Goal: Transaction & Acquisition: Purchase product/service

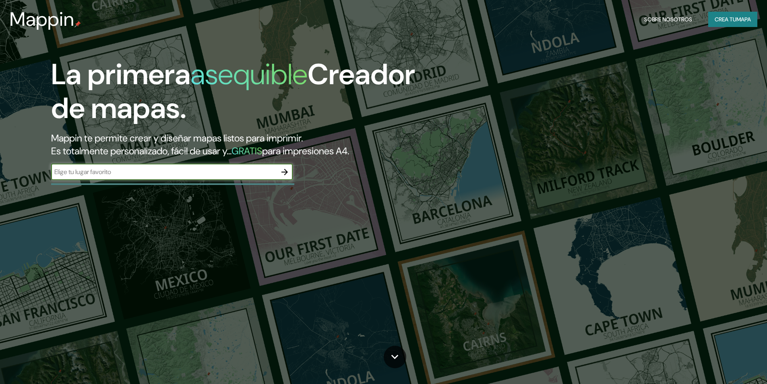
click at [731, 21] on font "Crea tu" at bounding box center [726, 19] width 22 height 7
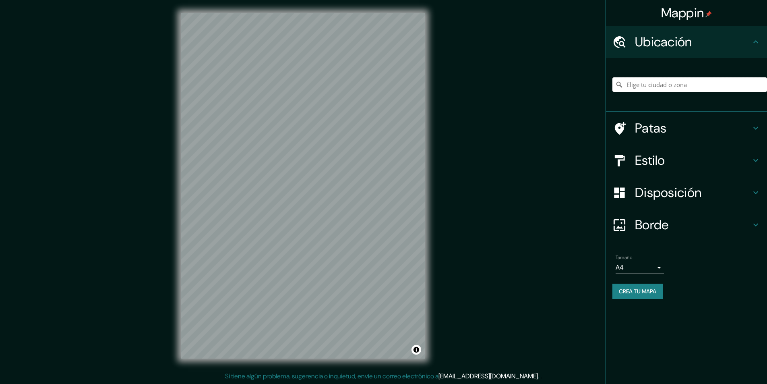
click at [663, 85] on input "Elige tu ciudad o zona" at bounding box center [689, 84] width 155 height 14
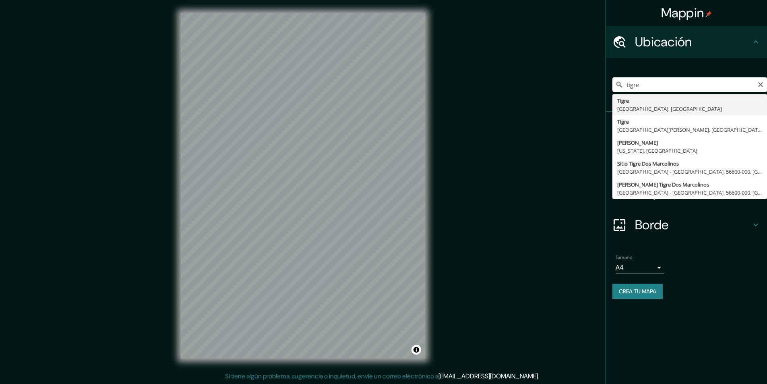
type input "[GEOGRAPHIC_DATA], [GEOGRAPHIC_DATA], [GEOGRAPHIC_DATA]"
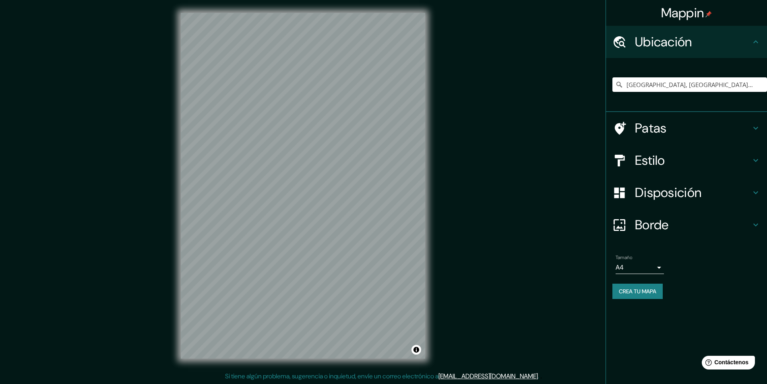
click at [645, 263] on body "Mappin Ubicación Tigre, [GEOGRAPHIC_DATA], [GEOGRAPHIC_DATA] Patas Estilo Dispo…" at bounding box center [383, 192] width 767 height 384
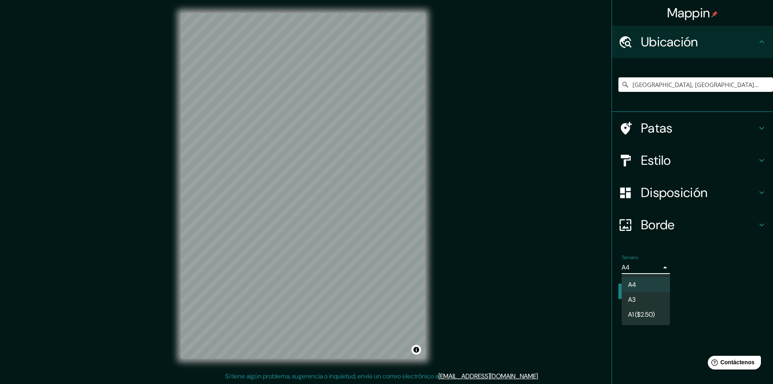
click at [652, 294] on li "A3" at bounding box center [646, 299] width 48 height 15
type input "a4"
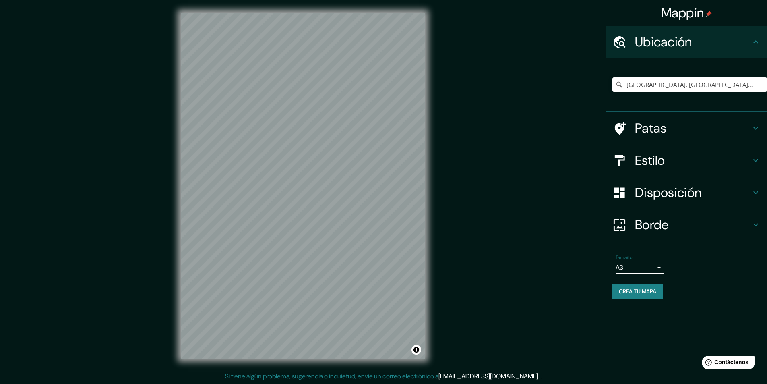
click at [683, 180] on div "Disposición" at bounding box center [686, 192] width 161 height 32
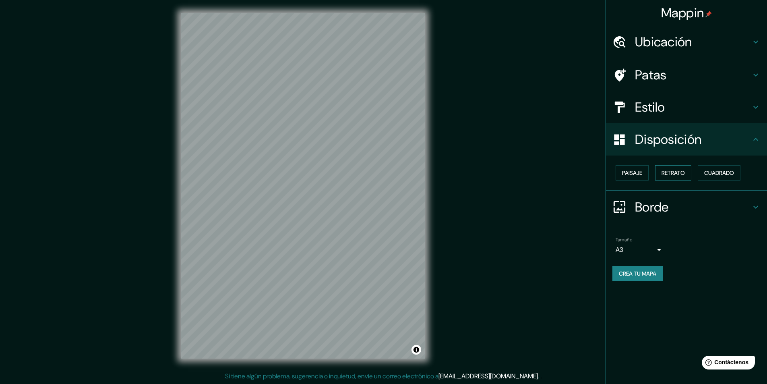
click at [678, 175] on font "Retrato" at bounding box center [672, 172] width 23 height 7
click at [630, 173] on font "Paisaje" at bounding box center [632, 172] width 20 height 7
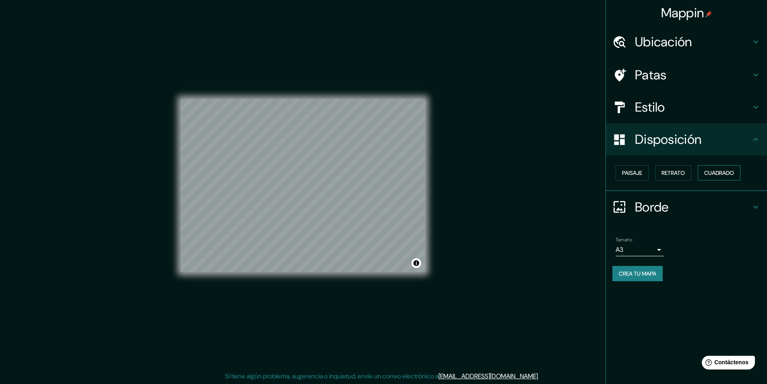
click at [717, 173] on font "Cuadrado" at bounding box center [719, 172] width 30 height 7
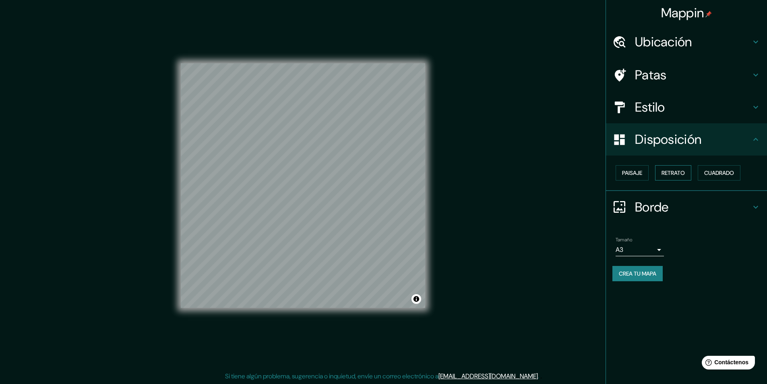
click at [672, 174] on font "Retrato" at bounding box center [672, 172] width 23 height 7
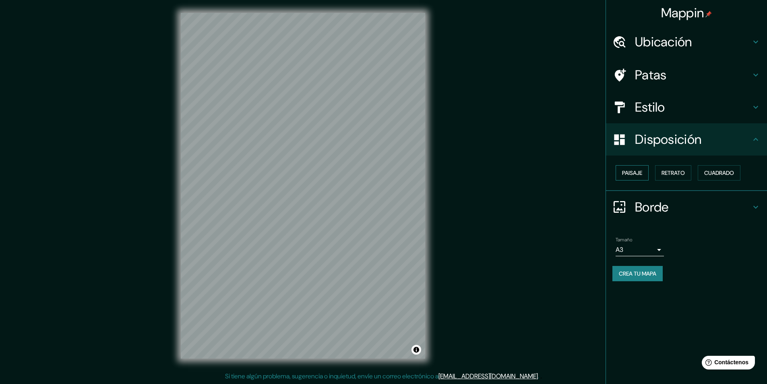
click at [642, 174] on font "Paisaje" at bounding box center [632, 172] width 20 height 7
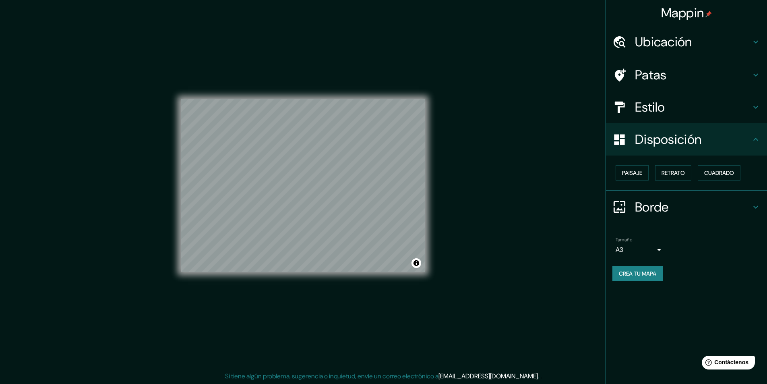
click at [676, 40] on font "Ubicación" at bounding box center [663, 41] width 57 height 17
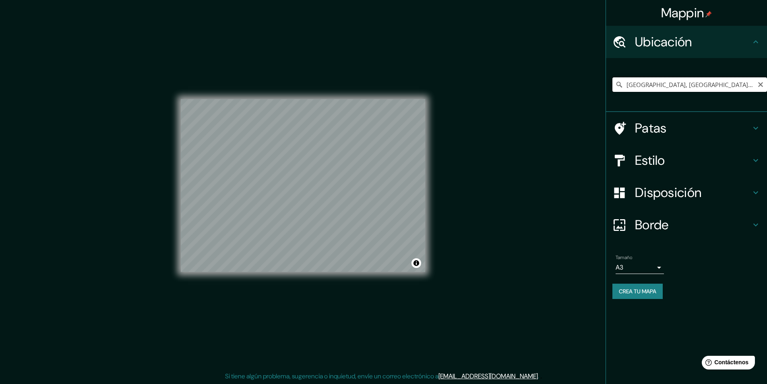
click at [667, 86] on input "[GEOGRAPHIC_DATA], [GEOGRAPHIC_DATA], [GEOGRAPHIC_DATA]" at bounding box center [689, 84] width 155 height 14
click at [754, 85] on input "[GEOGRAPHIC_DATA], [GEOGRAPHIC_DATA], [GEOGRAPHIC_DATA]" at bounding box center [689, 84] width 155 height 14
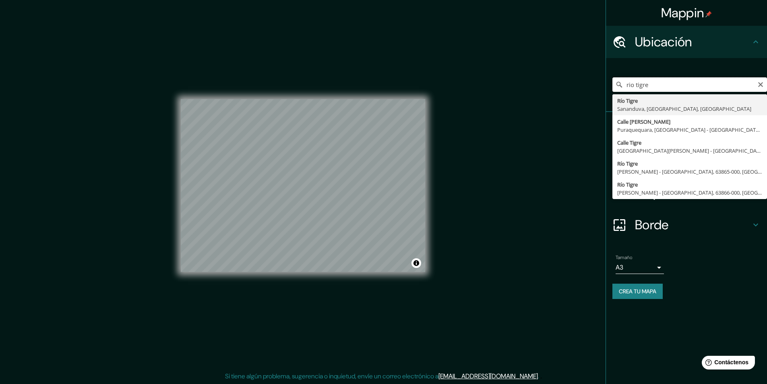
type input "Rio Tigre, Sananduva, [GEOGRAPHIC_DATA], [GEOGRAPHIC_DATA]"
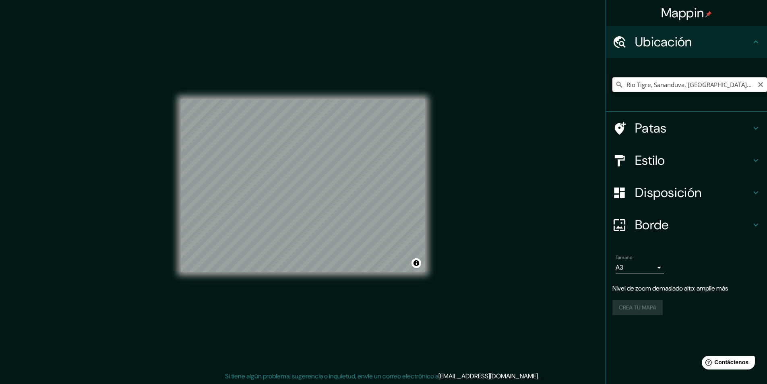
click at [668, 86] on input "Rio Tigre, Sananduva, [GEOGRAPHIC_DATA], [GEOGRAPHIC_DATA]" at bounding box center [689, 84] width 155 height 14
click at [699, 85] on input "Elige tu ciudad o zona" at bounding box center [689, 84] width 155 height 14
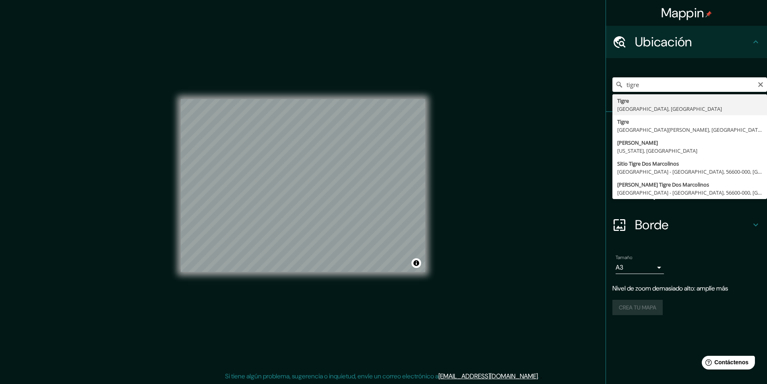
type input "[GEOGRAPHIC_DATA], [GEOGRAPHIC_DATA], [GEOGRAPHIC_DATA]"
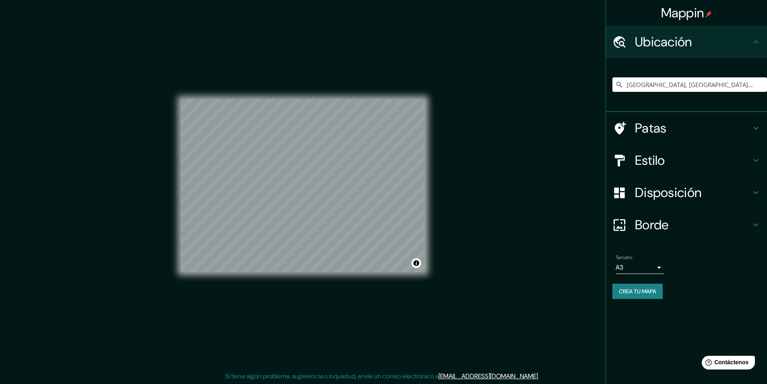
click at [672, 153] on h4 "Estilo" at bounding box center [693, 160] width 116 height 16
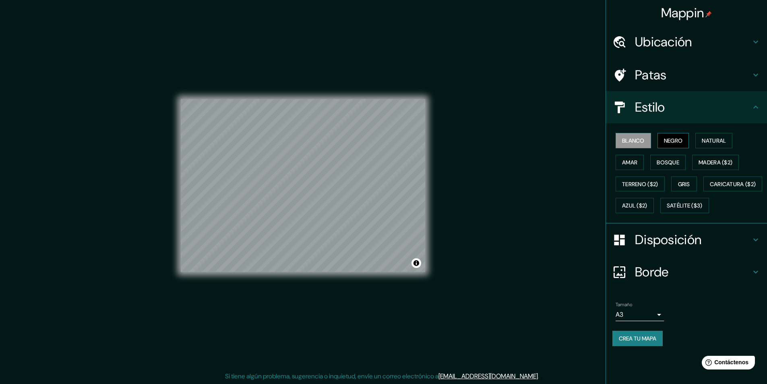
click at [670, 139] on font "Negro" at bounding box center [673, 140] width 19 height 7
